Goal: Information Seeking & Learning: Compare options

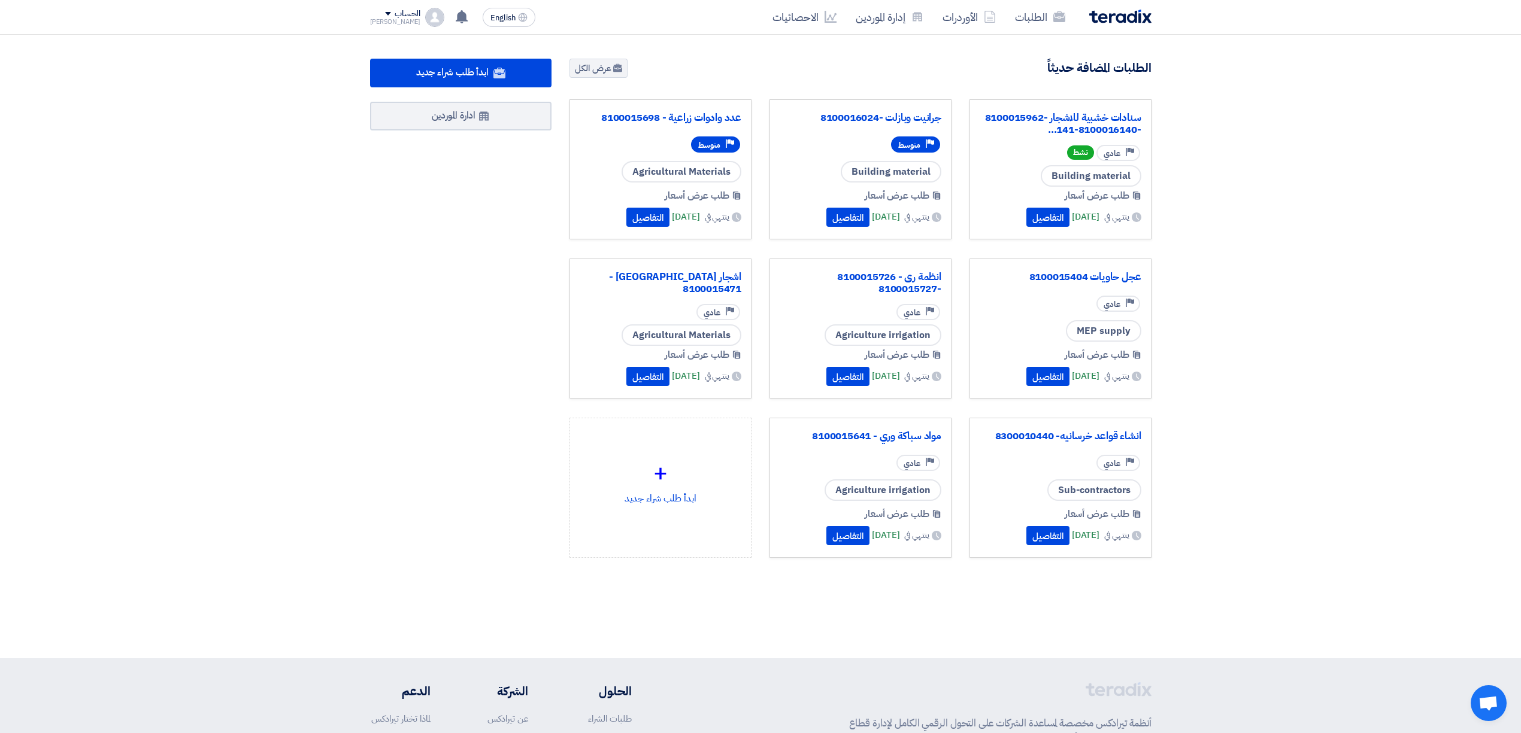
click at [873, 127] on div "جرانيت وبازلت -8100016024" at bounding box center [861, 119] width 162 height 19
click at [877, 121] on link "جرانيت وبازلت -8100016024" at bounding box center [861, 118] width 162 height 12
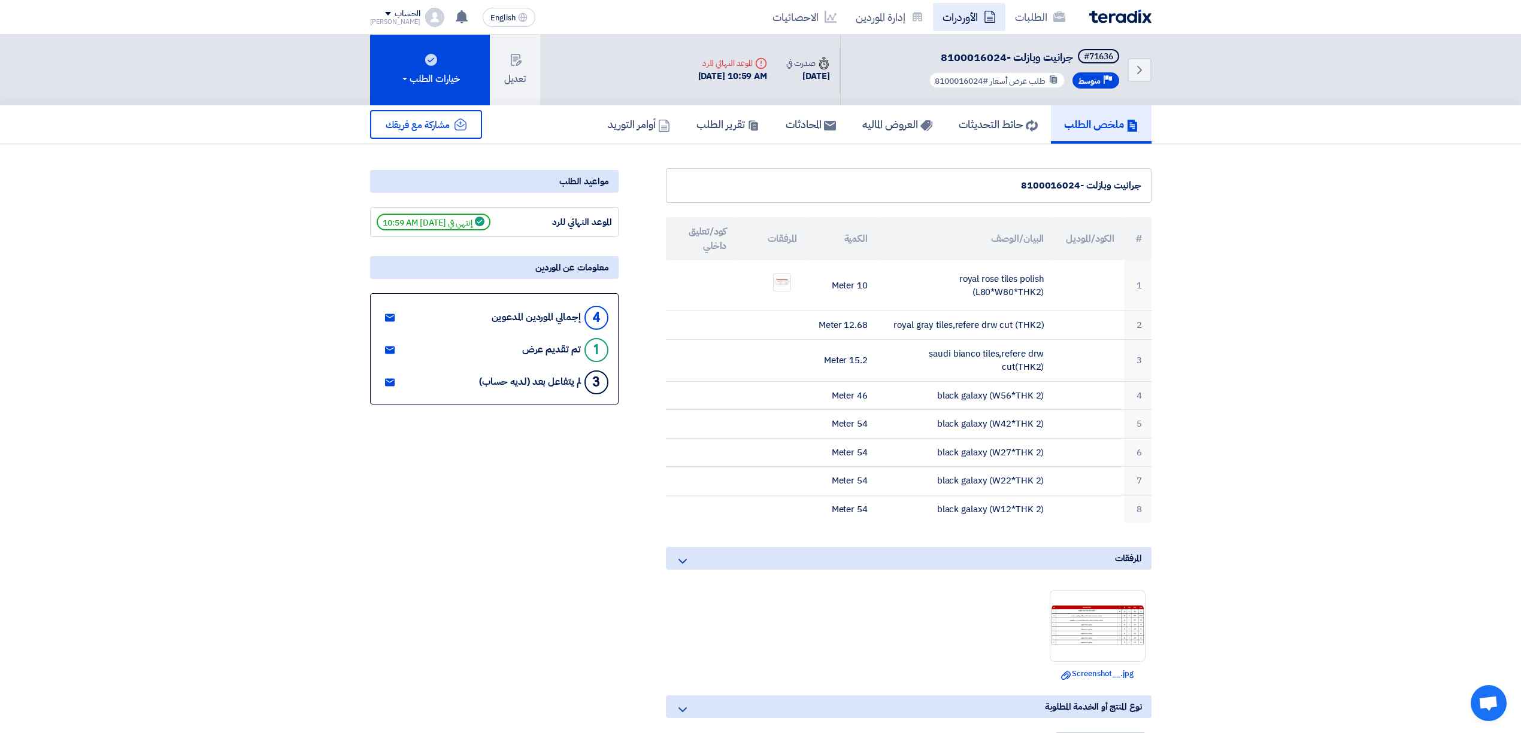
click at [947, 20] on link "الأوردرات" at bounding box center [969, 17] width 72 height 28
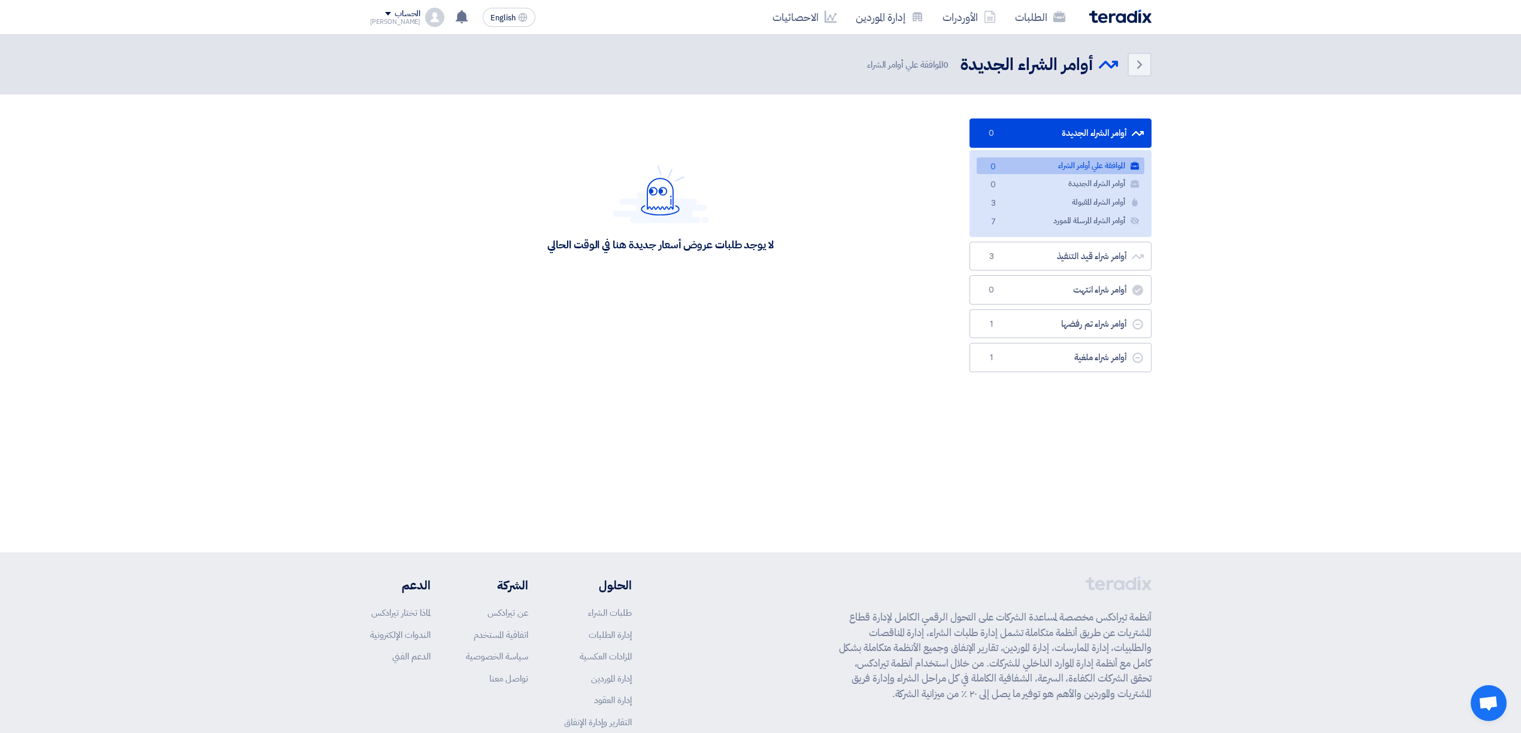
click at [1111, 22] on img at bounding box center [1120, 17] width 62 height 14
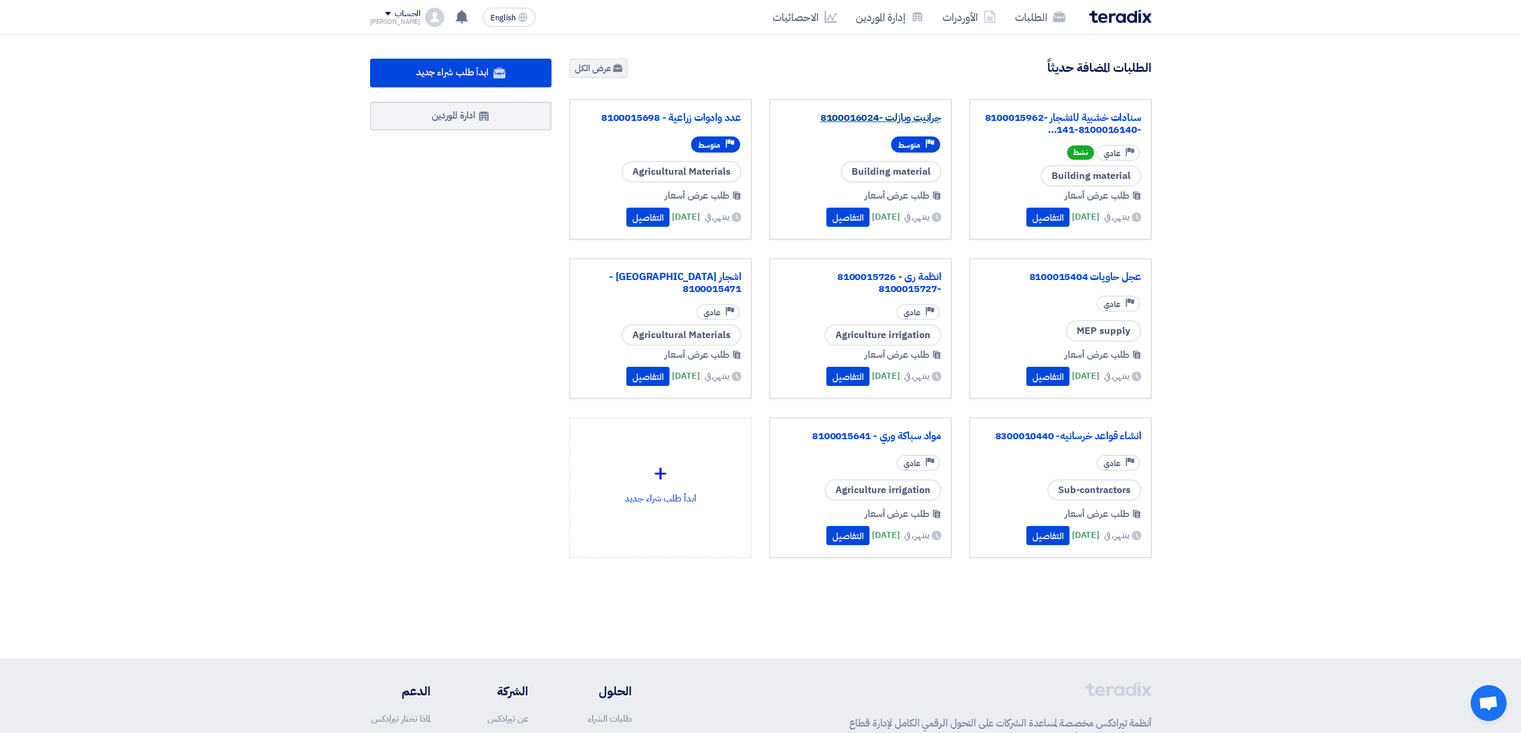
click at [911, 118] on link "جرانيت وبازلت -8100016024" at bounding box center [861, 118] width 162 height 12
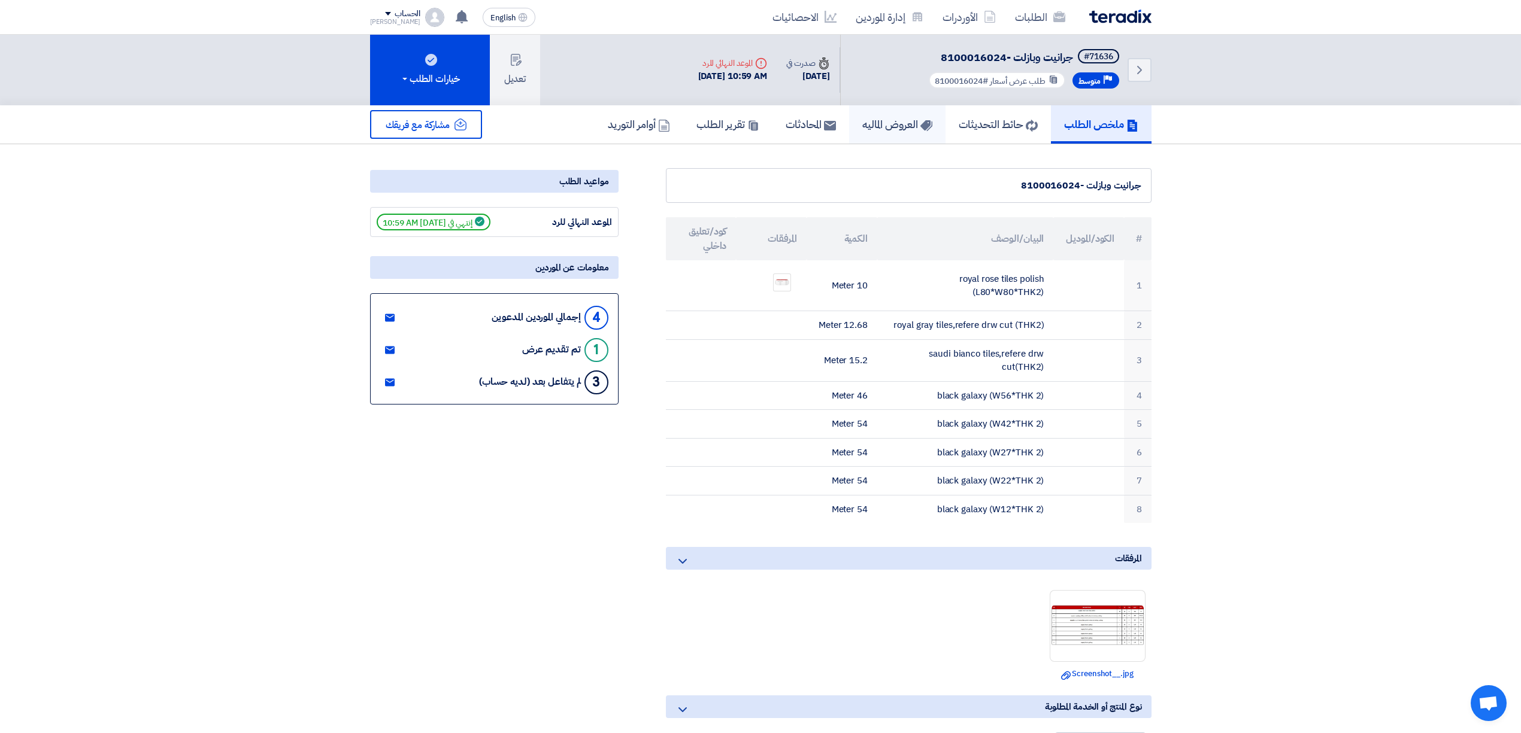
click at [884, 128] on h5 "العروض الماليه" at bounding box center [897, 124] width 70 height 14
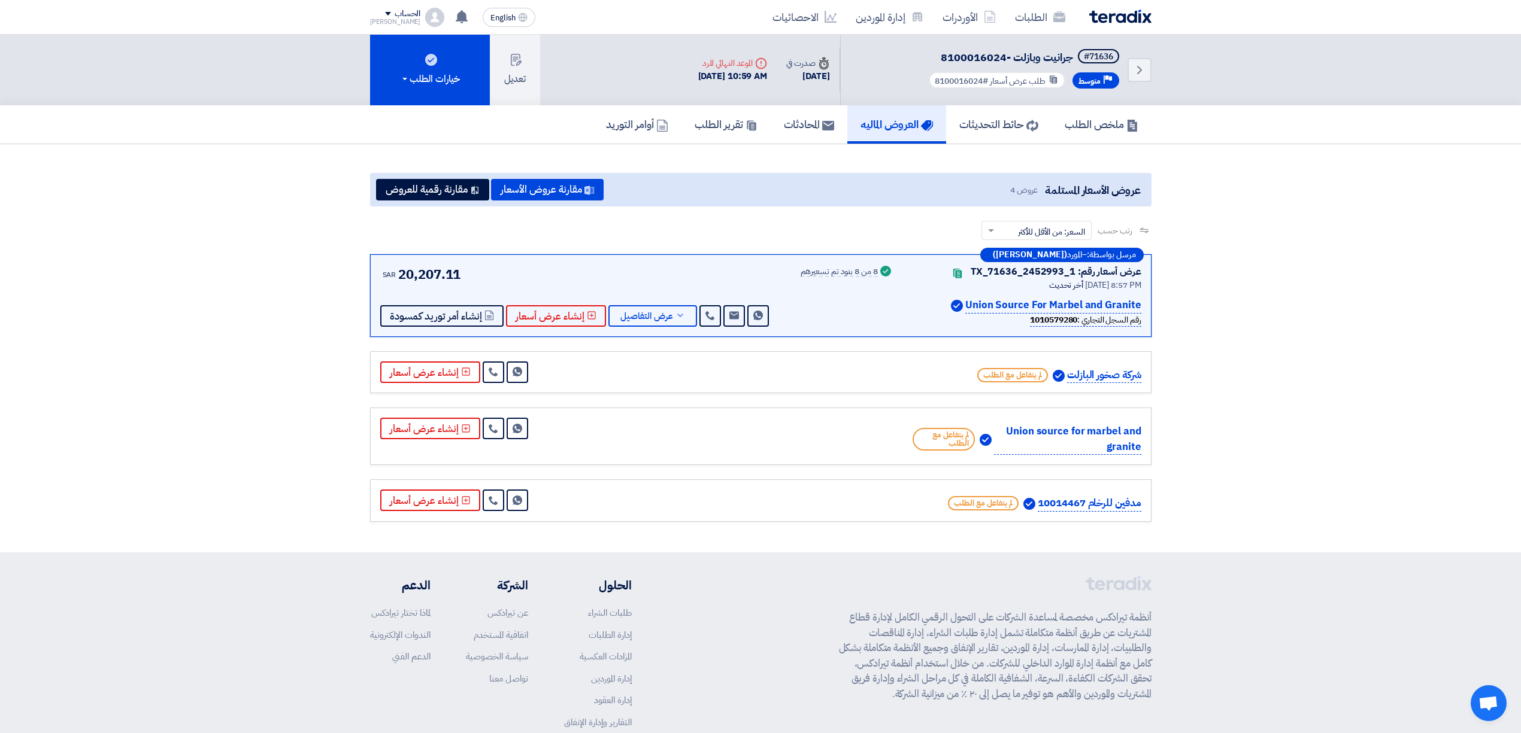
click at [1026, 298] on p "Union Source For Marbel and Granite" at bounding box center [1053, 306] width 176 height 16
click at [1019, 302] on p "Union Source For Marbel and Granite" at bounding box center [1053, 306] width 176 height 16
click at [975, 302] on p "Union Source For Marbel and Granite" at bounding box center [1053, 306] width 176 height 16
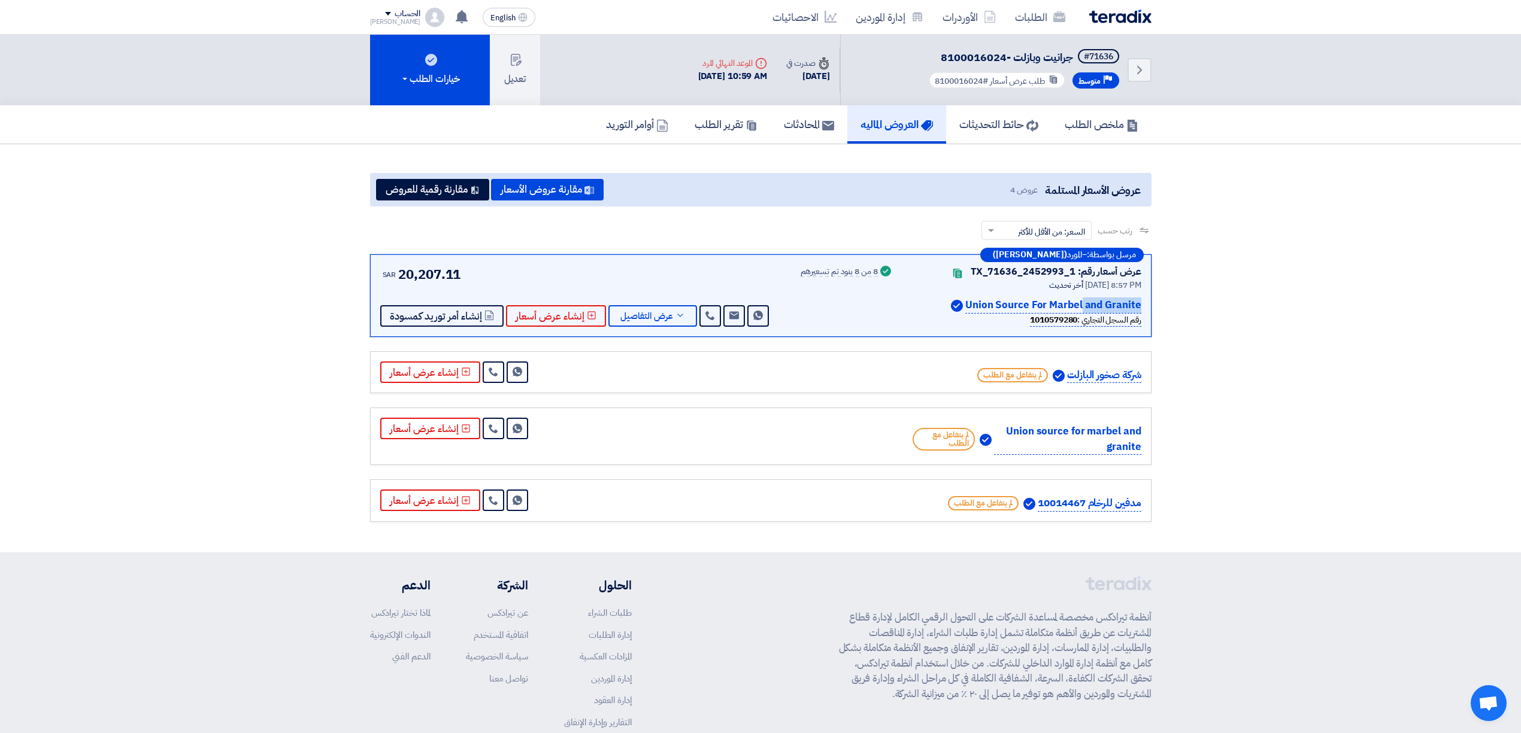
drag, startPoint x: 968, startPoint y: 305, endPoint x: 1029, endPoint y: 302, distance: 61.2
click at [1029, 302] on p "Union Source For Marbel and Granite" at bounding box center [1053, 306] width 176 height 16
copy p "Union Source"
drag, startPoint x: 651, startPoint y: 301, endPoint x: 645, endPoint y: 307, distance: 8.9
click at [650, 301] on div "SAR 20,207.11 Send Message Send Message" at bounding box center [575, 296] width 391 height 62
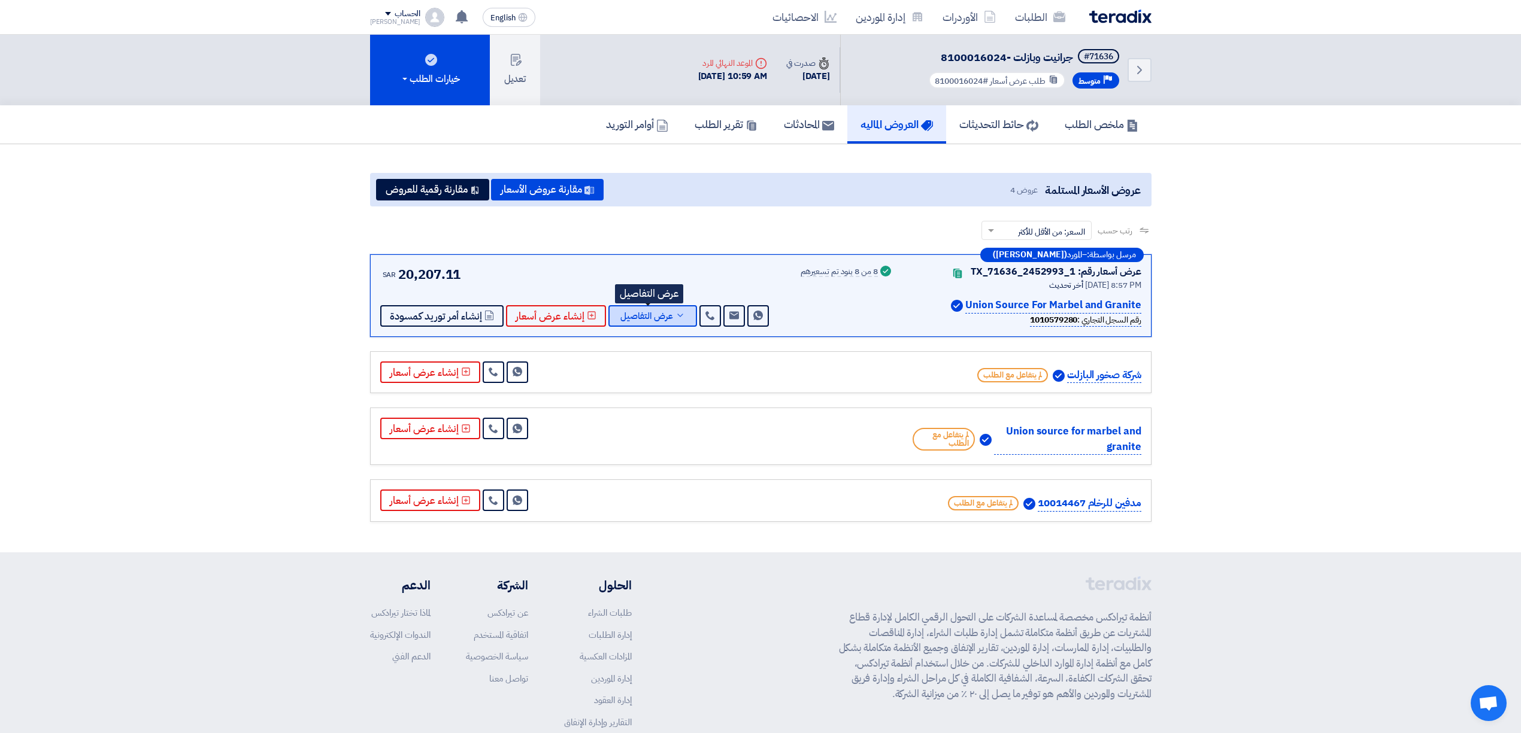
click at [642, 312] on span "عرض التفاصيل" at bounding box center [646, 316] width 53 height 9
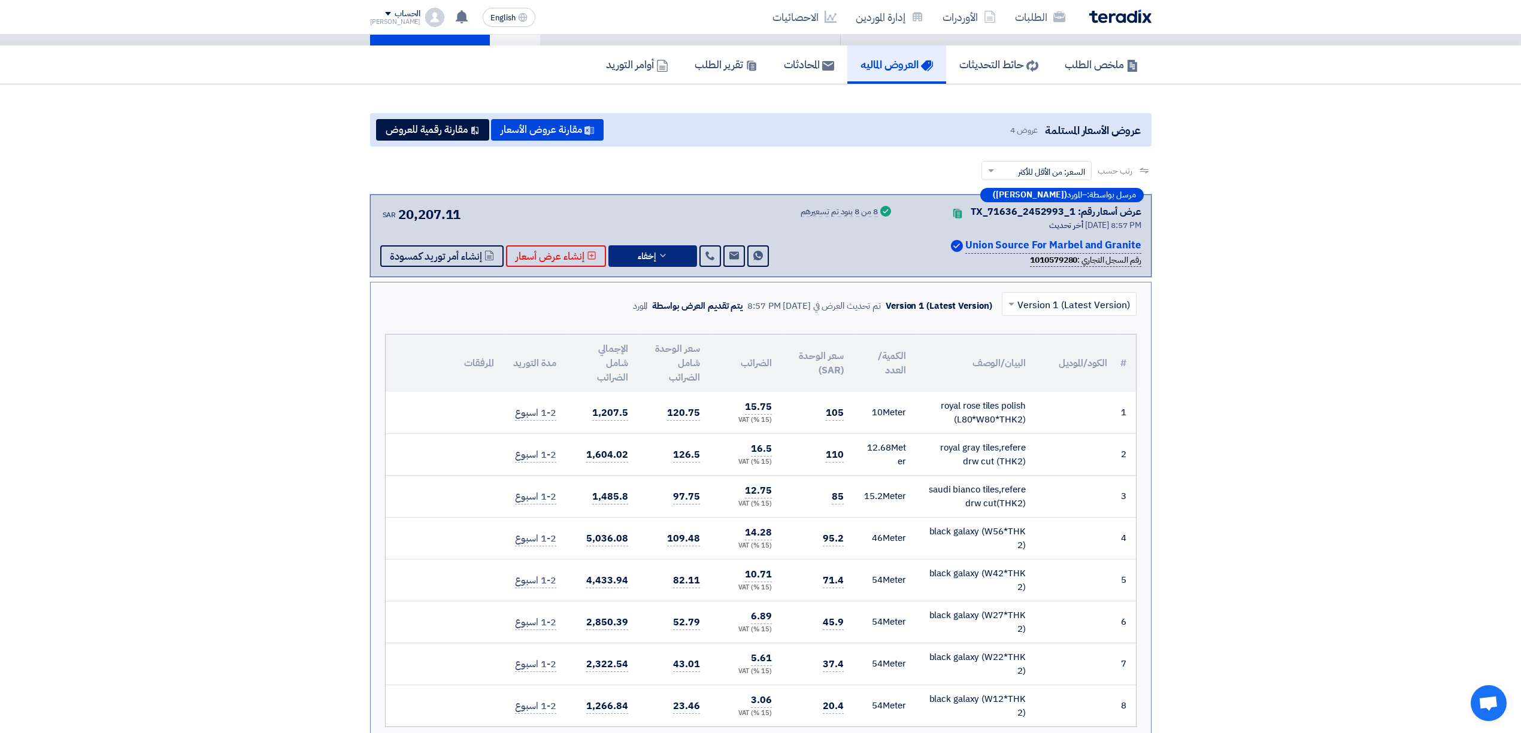
scroll to position [159, 0]
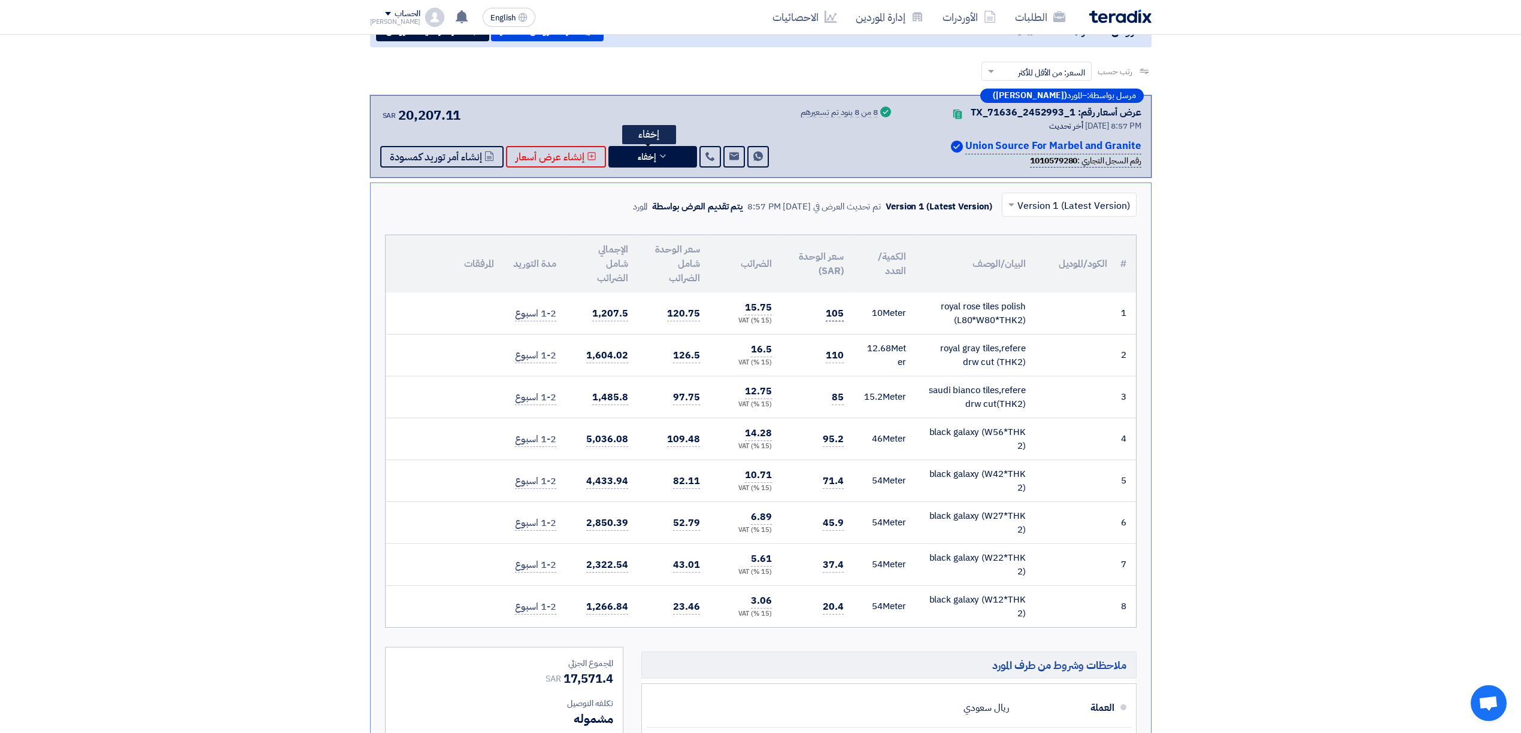
click at [843, 310] on td "105" at bounding box center [817, 314] width 72 height 42
click at [832, 311] on span "105" at bounding box center [835, 314] width 18 height 15
copy span "105"
click at [824, 357] on td "110" at bounding box center [817, 356] width 72 height 42
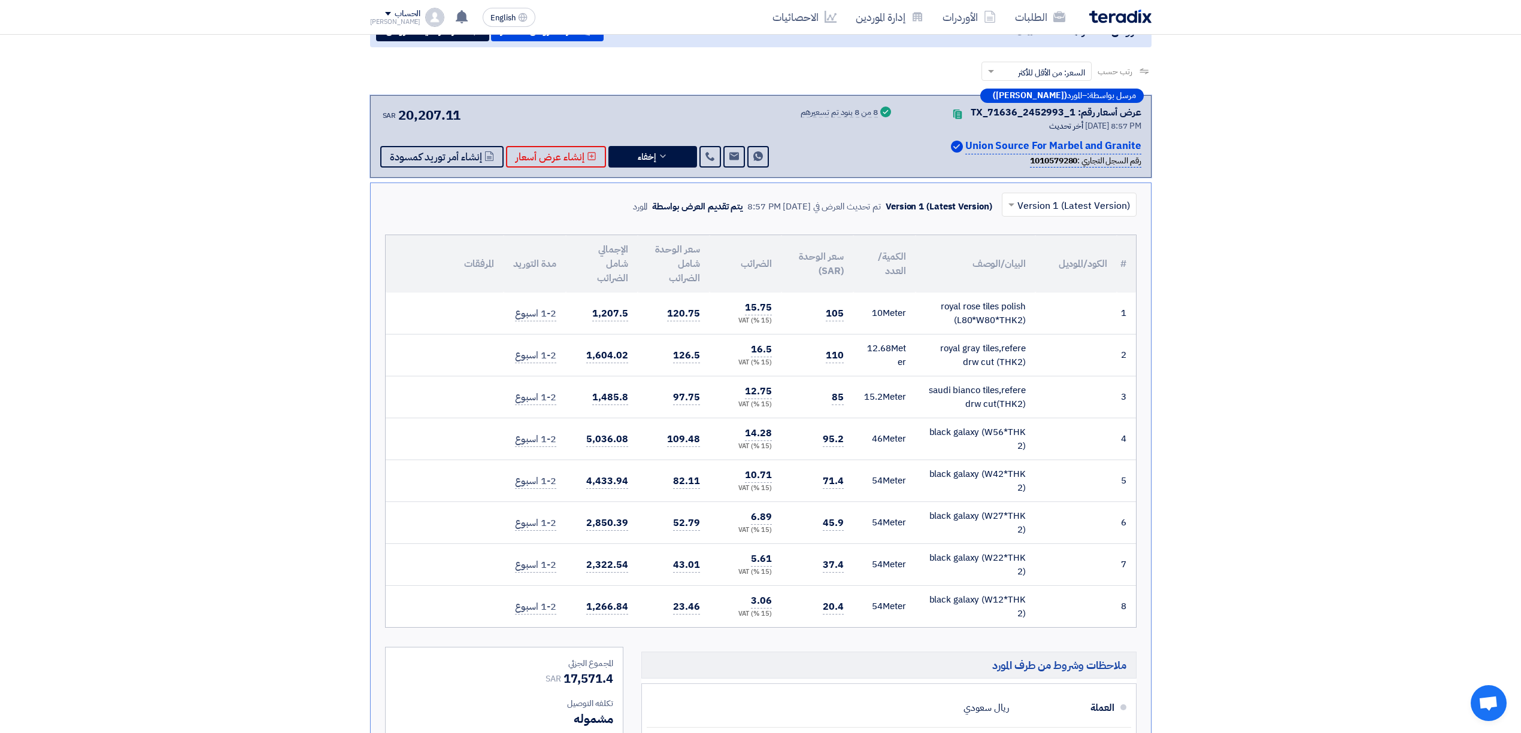
click at [824, 357] on td "110" at bounding box center [817, 356] width 72 height 42
click at [833, 356] on span "110" at bounding box center [835, 355] width 18 height 15
copy span "110"
click at [836, 401] on span "85" at bounding box center [838, 397] width 12 height 15
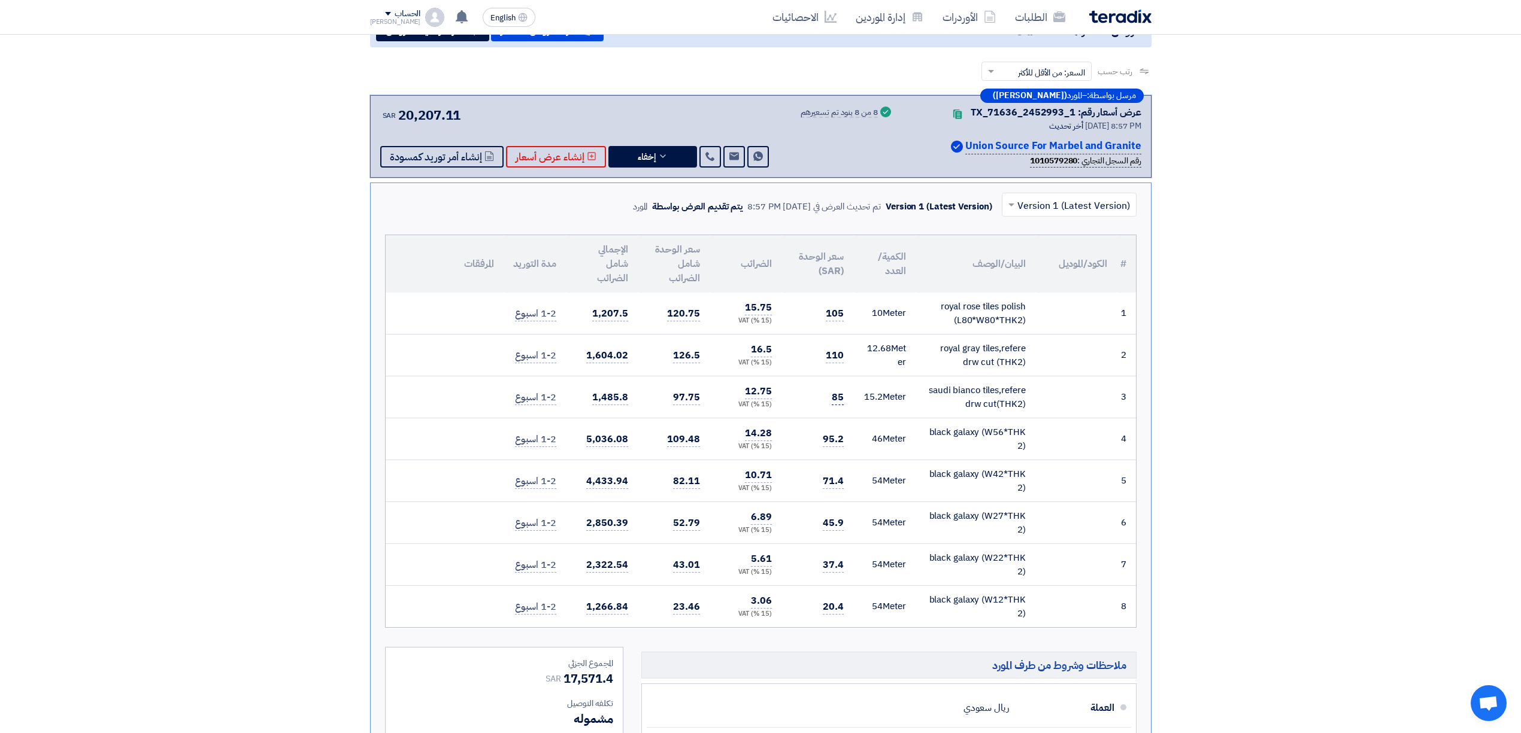
click at [836, 401] on span "85" at bounding box center [838, 397] width 12 height 15
copy span "85"
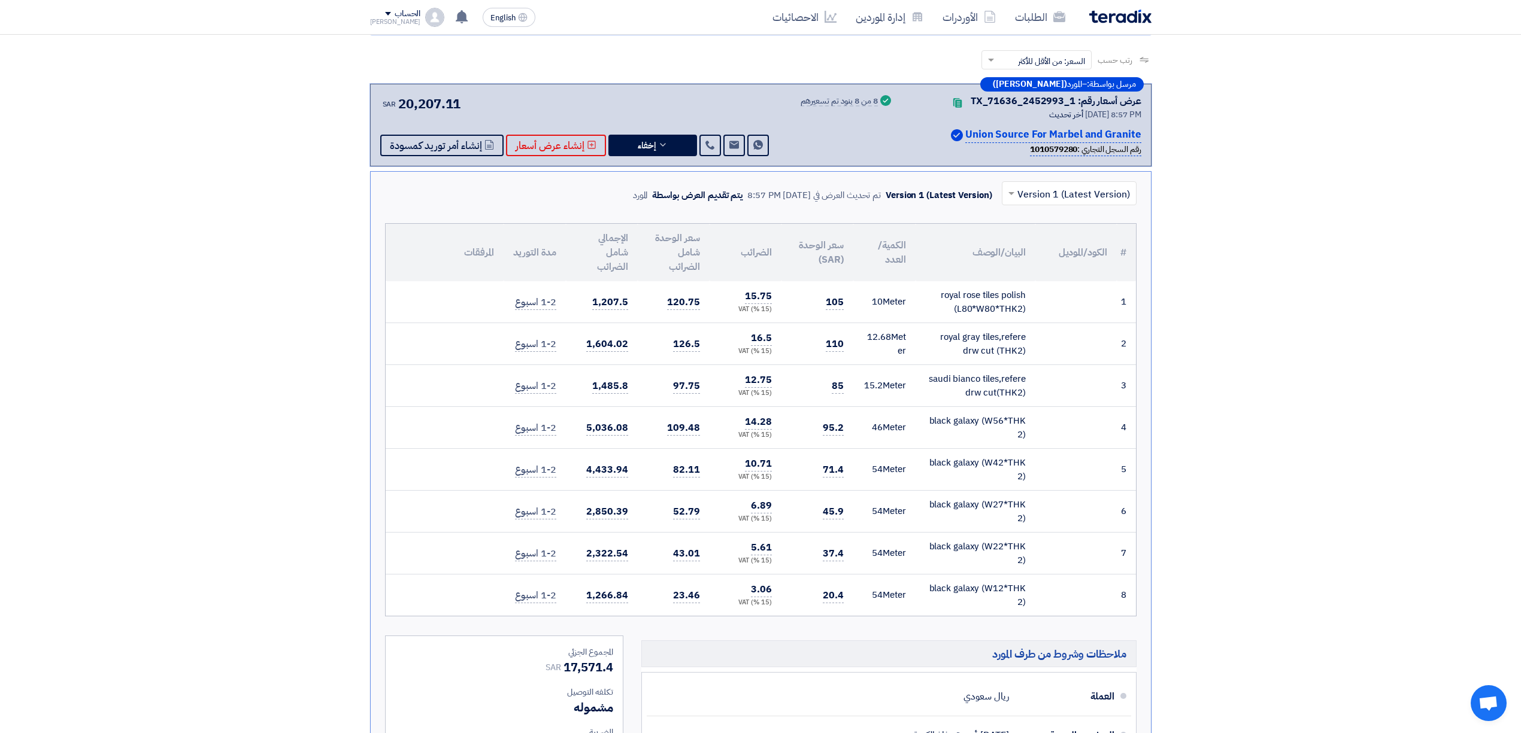
scroll to position [399, 0]
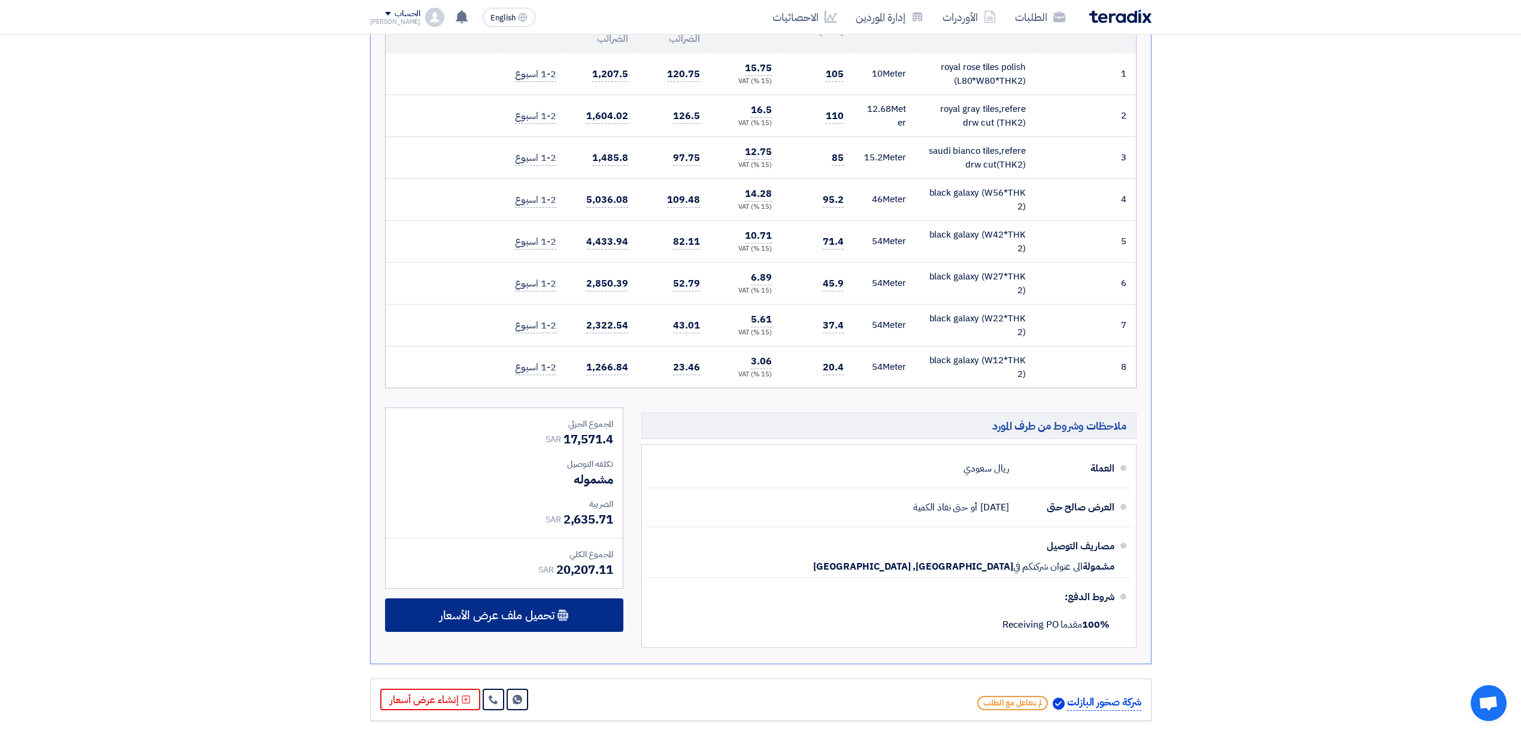
click at [545, 618] on span "تحميل ملف عرض الأسعار" at bounding box center [496, 615] width 115 height 11
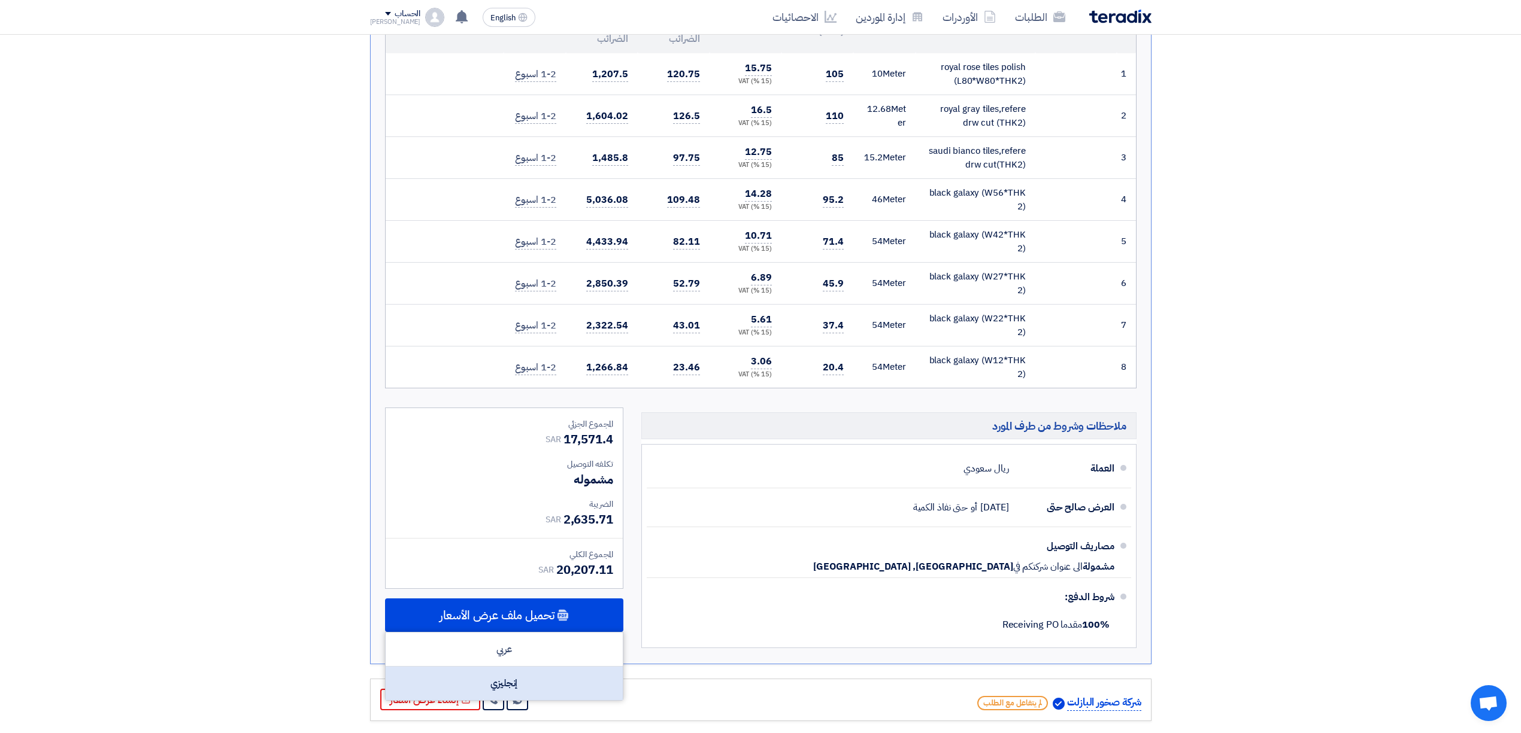
click at [525, 695] on div "إنجليزي" at bounding box center [504, 684] width 237 height 34
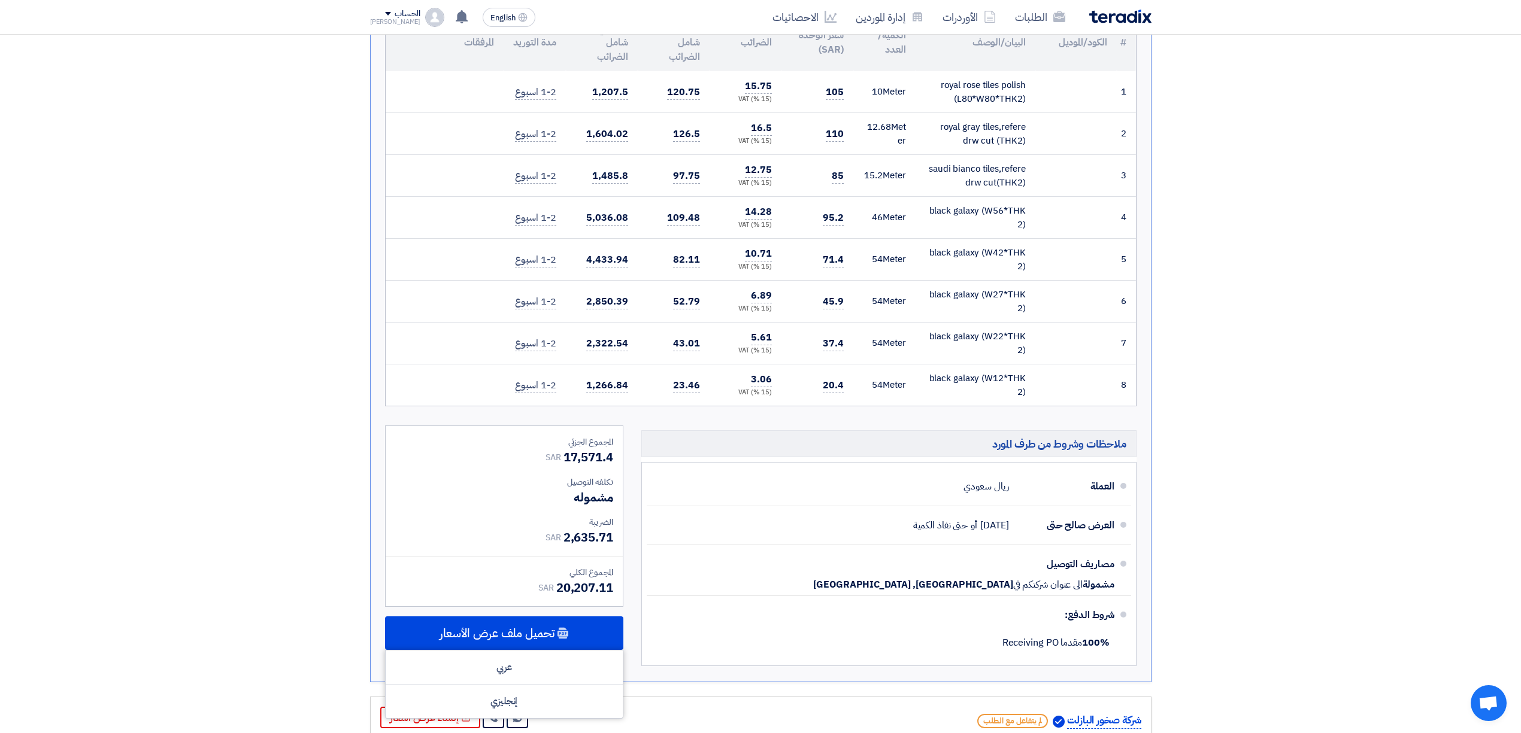
scroll to position [0, 0]
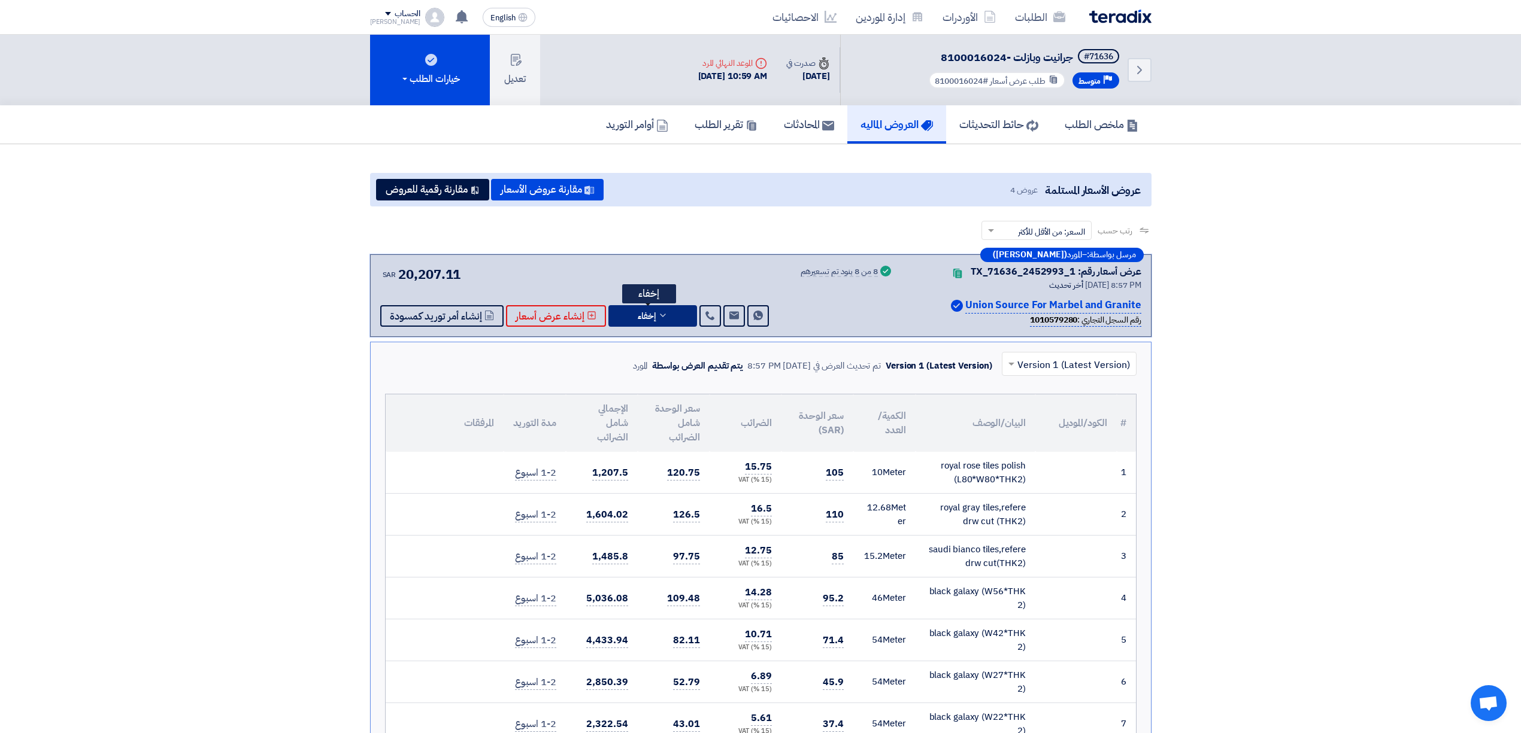
click at [648, 305] on button "إخفاء" at bounding box center [652, 316] width 89 height 22
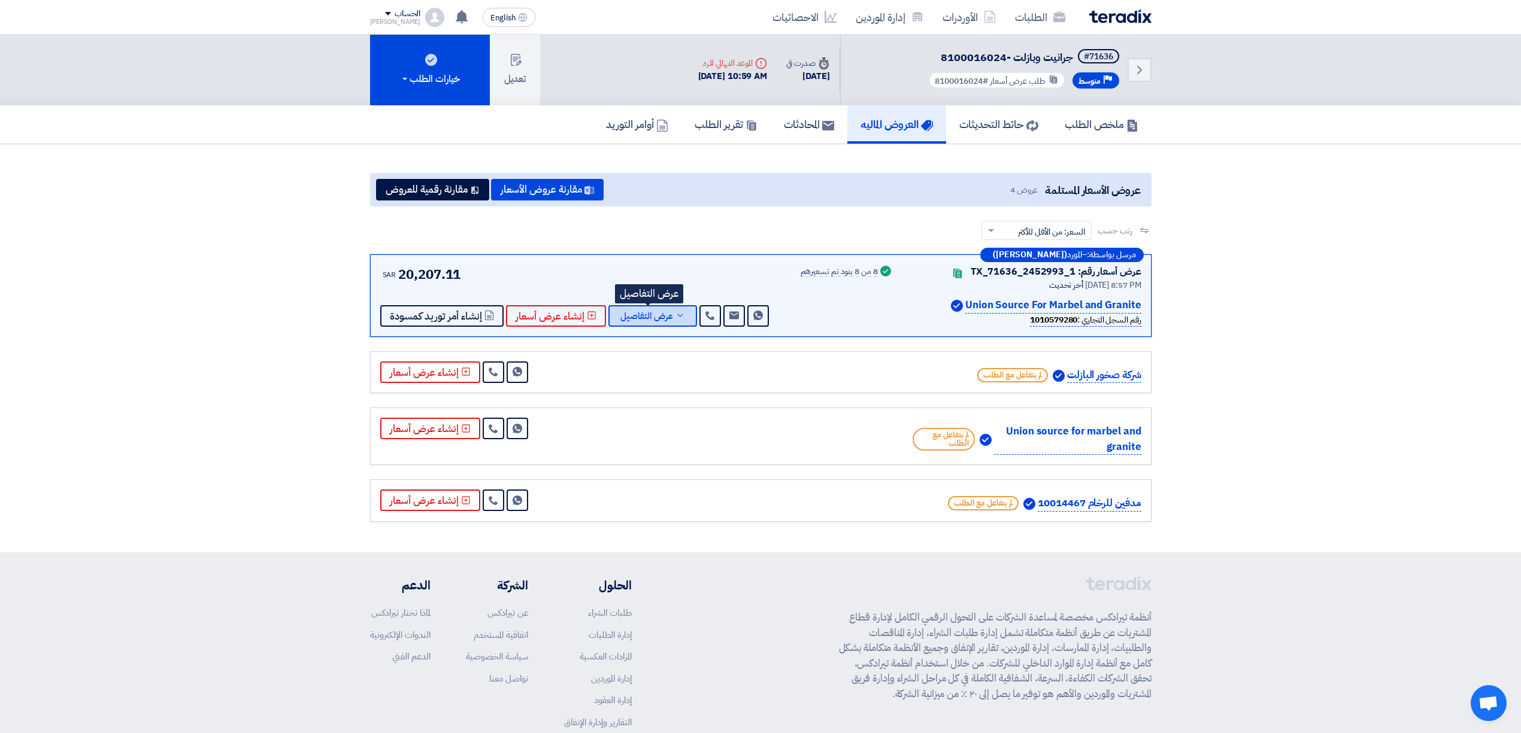
click at [648, 305] on button "عرض التفاصيل" at bounding box center [652, 316] width 89 height 22
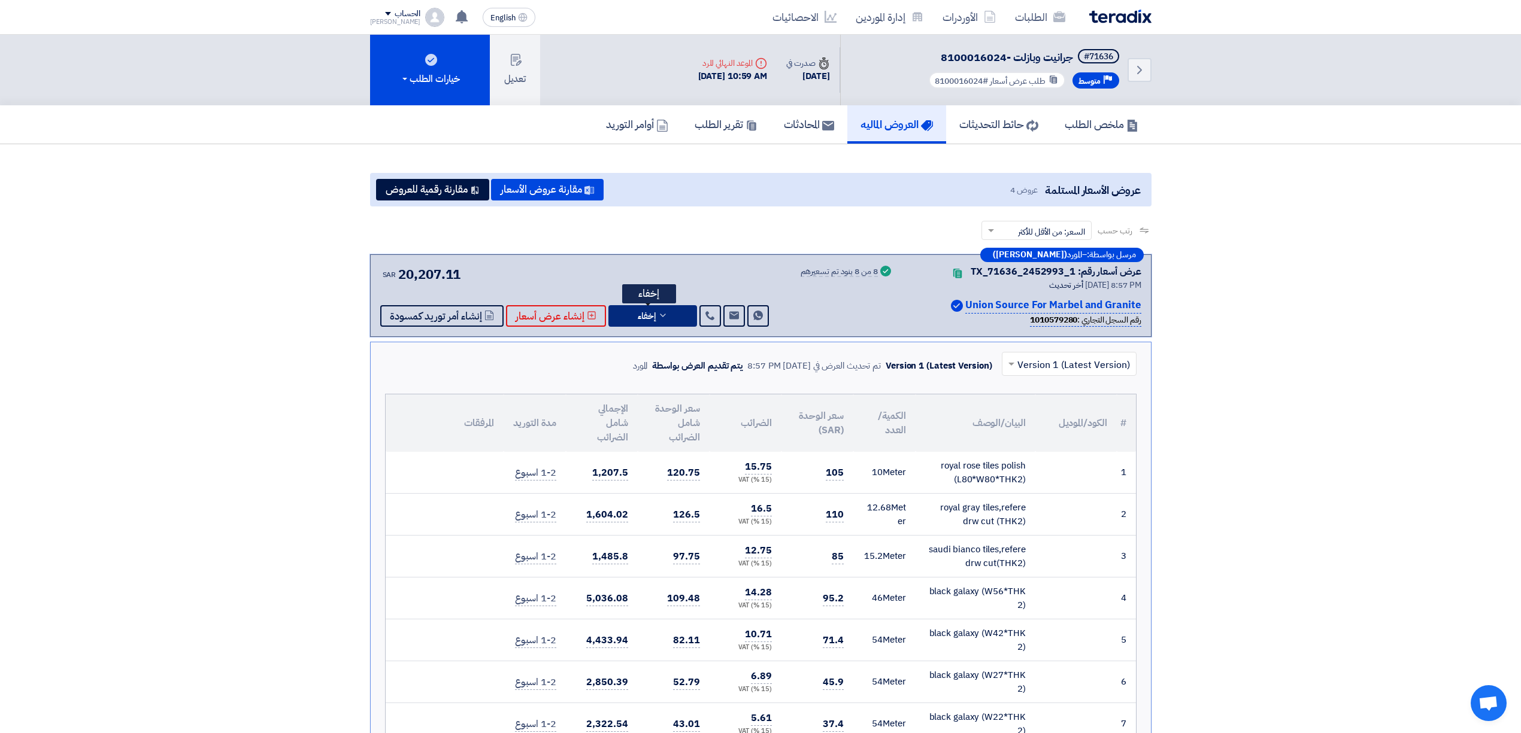
click at [648, 305] on button "إخفاء" at bounding box center [652, 316] width 89 height 22
